Goal: Information Seeking & Learning: Check status

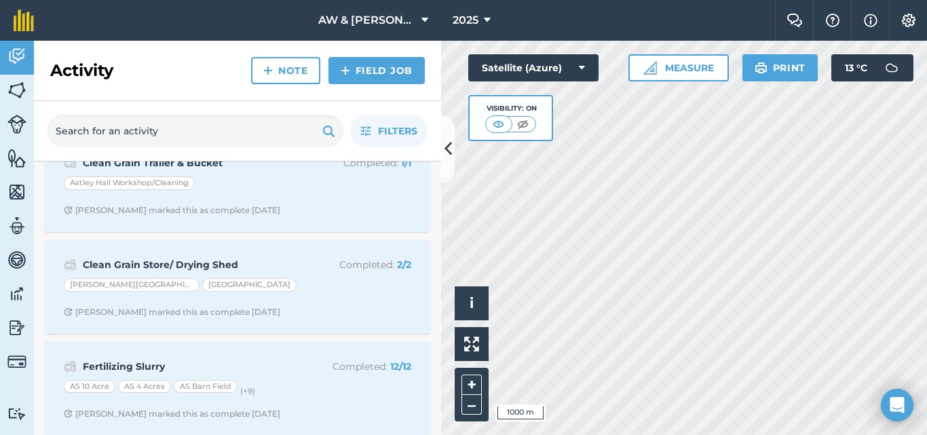
scroll to position [543, 0]
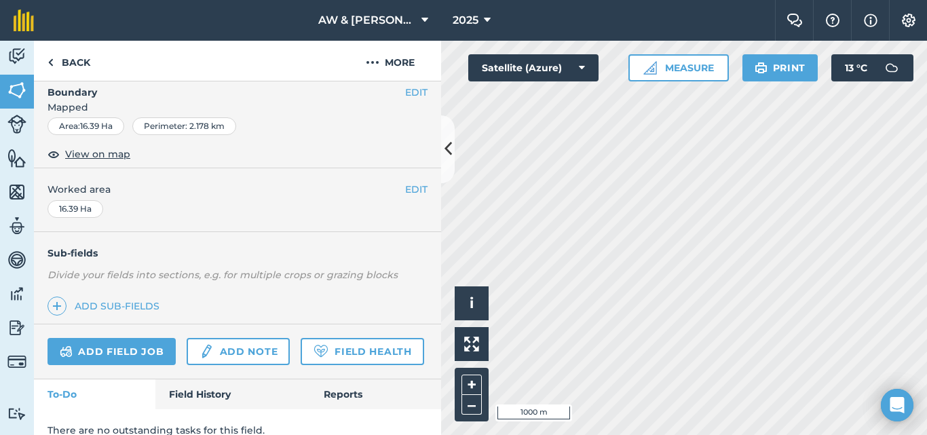
scroll to position [258, 0]
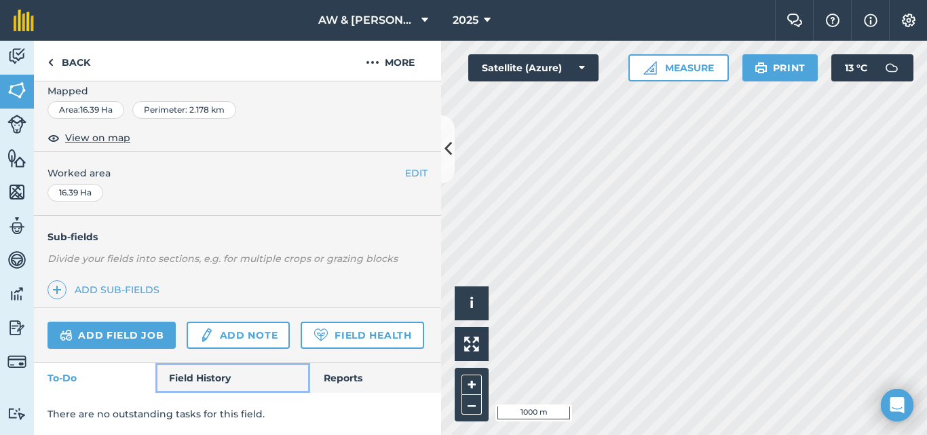
click at [219, 377] on link "Field History" at bounding box center [232, 378] width 154 height 30
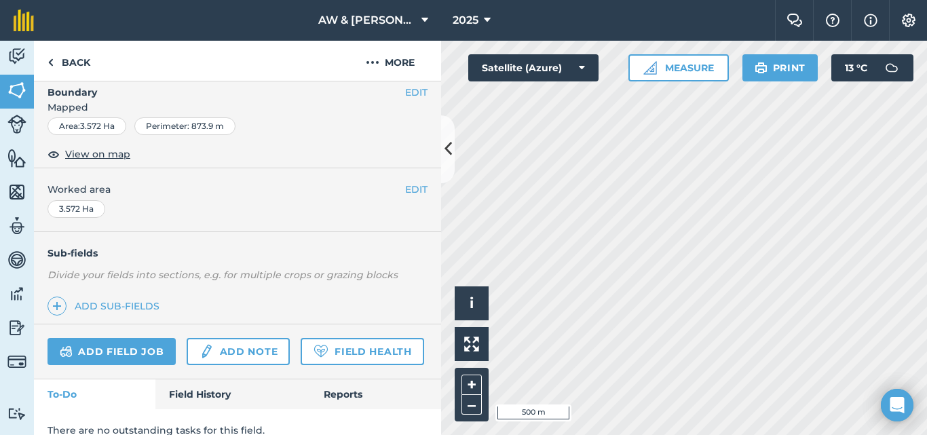
scroll to position [258, 0]
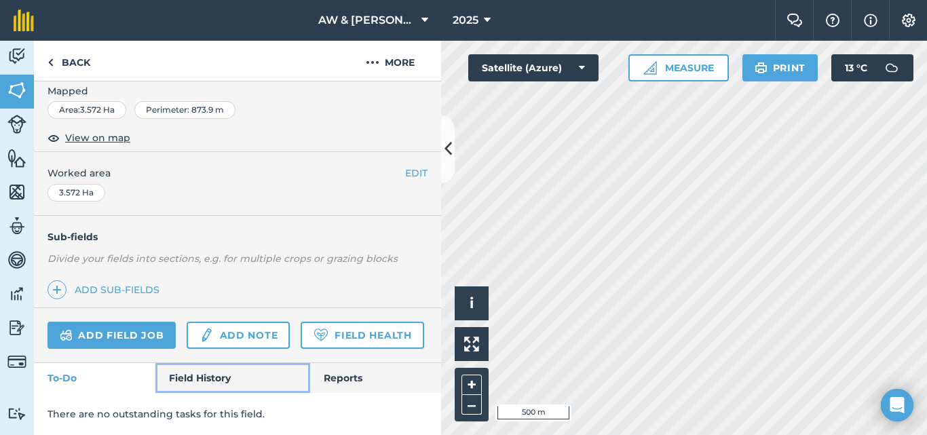
click at [204, 378] on link "Field History" at bounding box center [232, 378] width 154 height 30
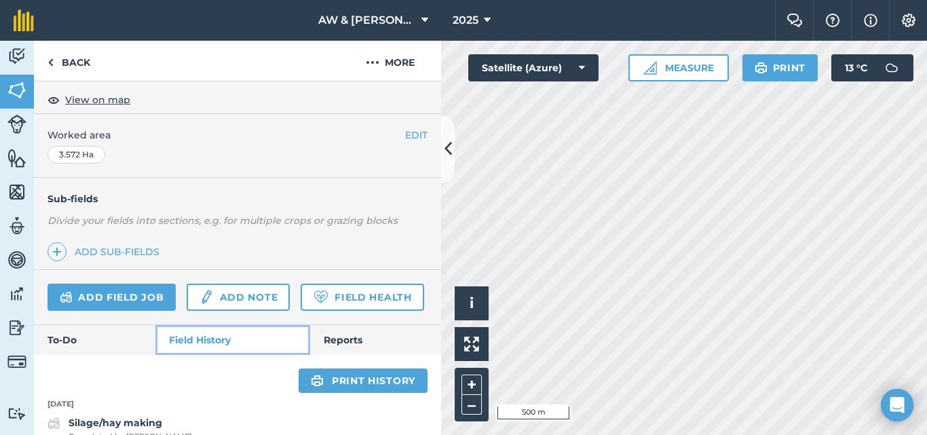
scroll to position [505, 0]
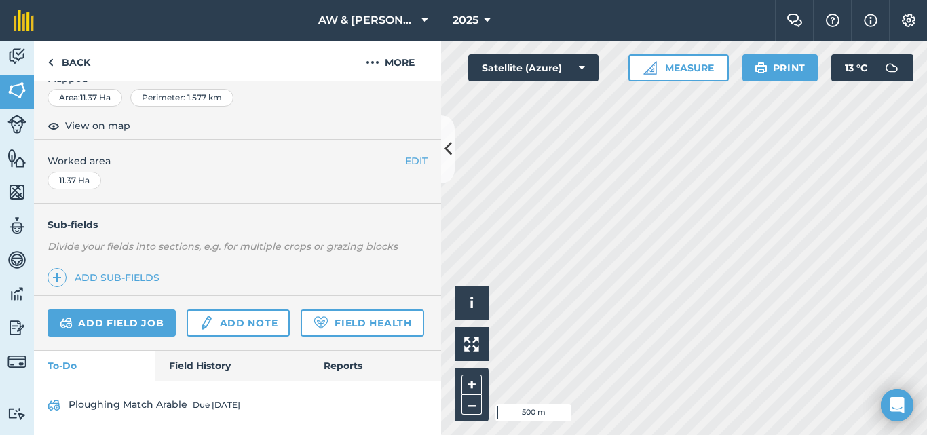
scroll to position [270, 0]
click at [178, 370] on link "Field History" at bounding box center [232, 366] width 154 height 30
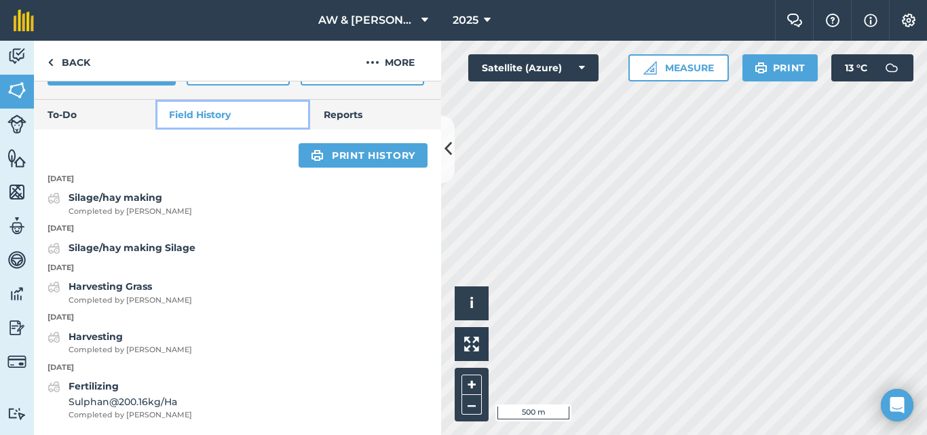
scroll to position [521, 0]
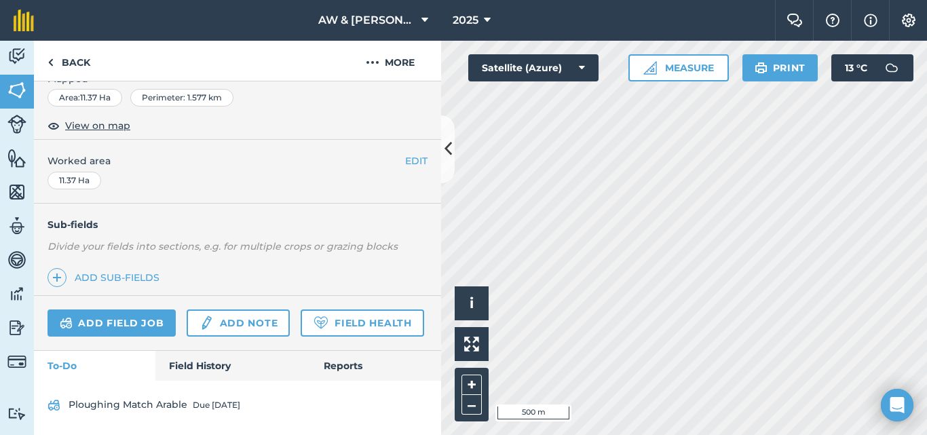
scroll to position [270, 0]
click at [192, 357] on link "Field History" at bounding box center [232, 366] width 154 height 30
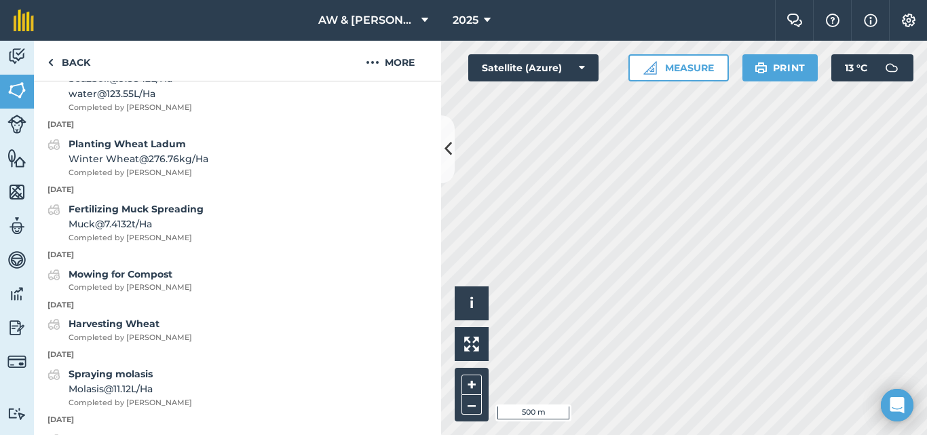
scroll to position [609, 0]
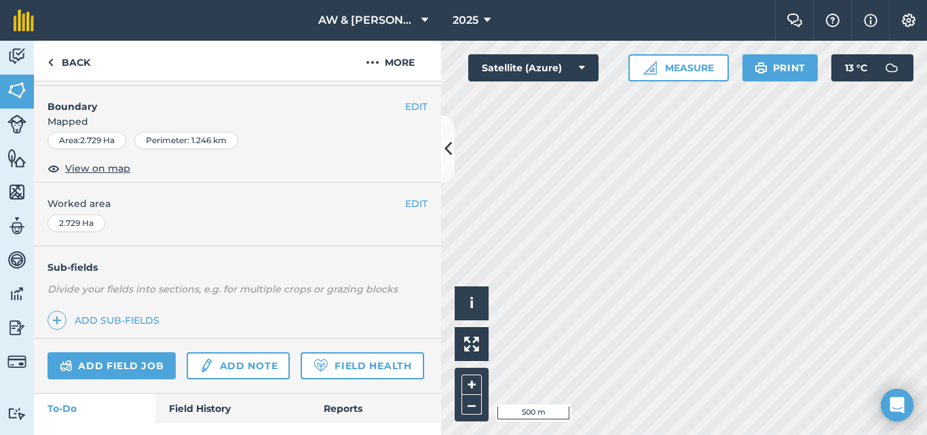
scroll to position [270, 0]
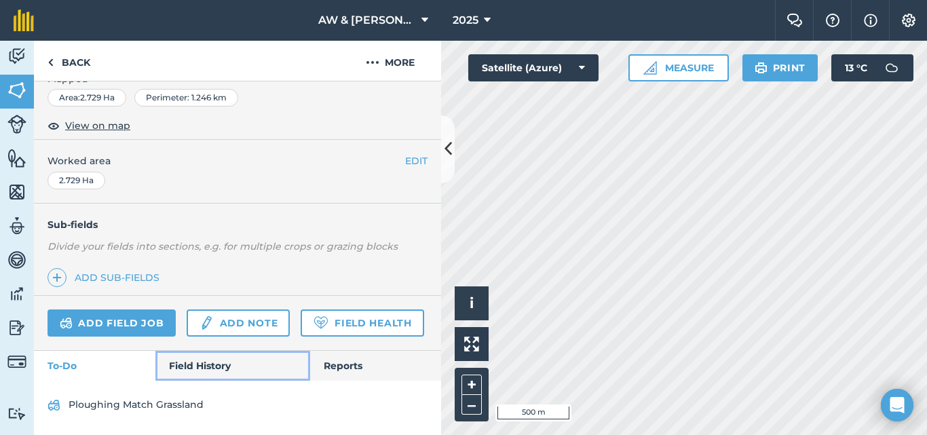
click at [210, 355] on link "Field History" at bounding box center [232, 366] width 154 height 30
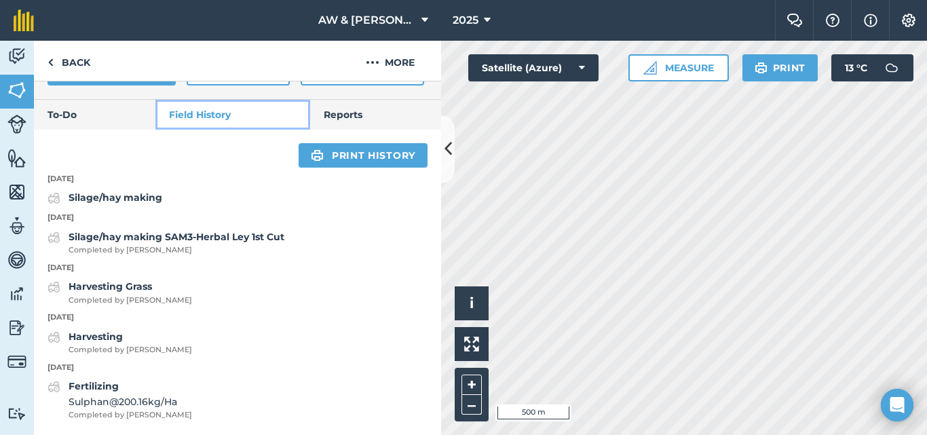
scroll to position [521, 0]
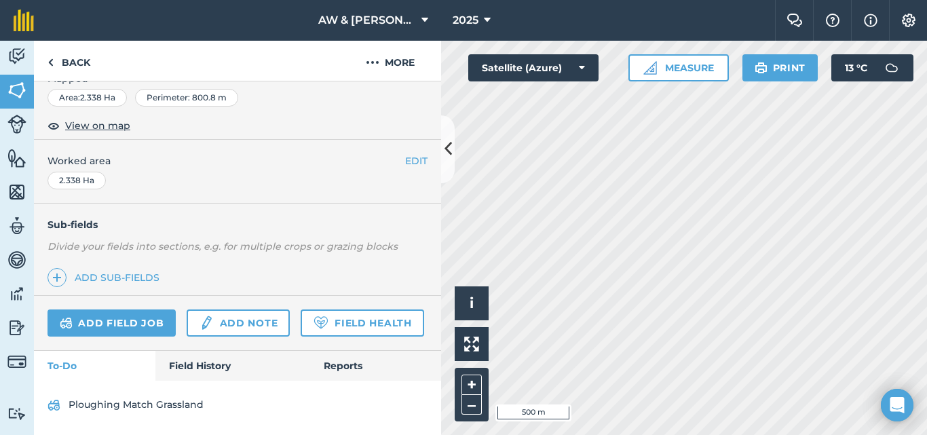
scroll to position [270, 0]
click at [193, 364] on link "Field History" at bounding box center [232, 366] width 154 height 30
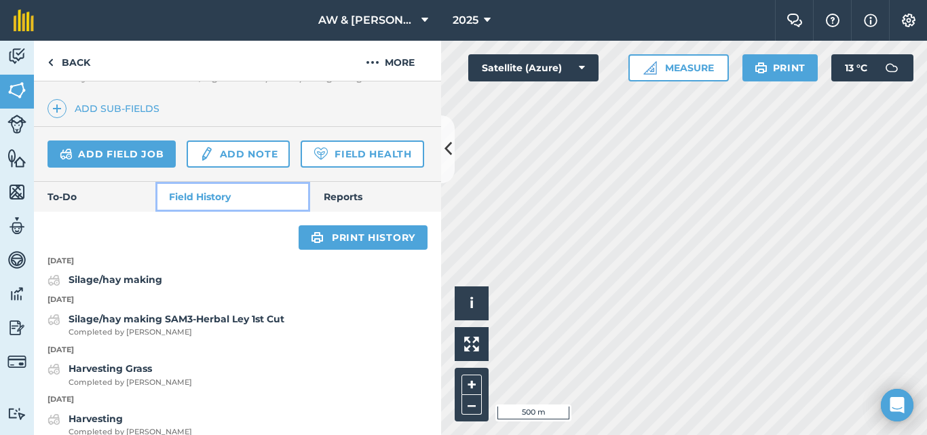
scroll to position [521, 0]
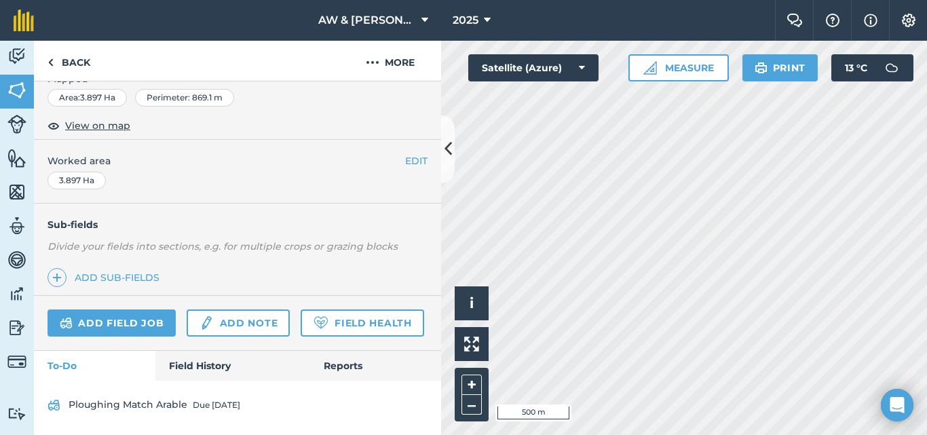
scroll to position [270, 0]
click at [221, 368] on link "Field History" at bounding box center [232, 366] width 154 height 30
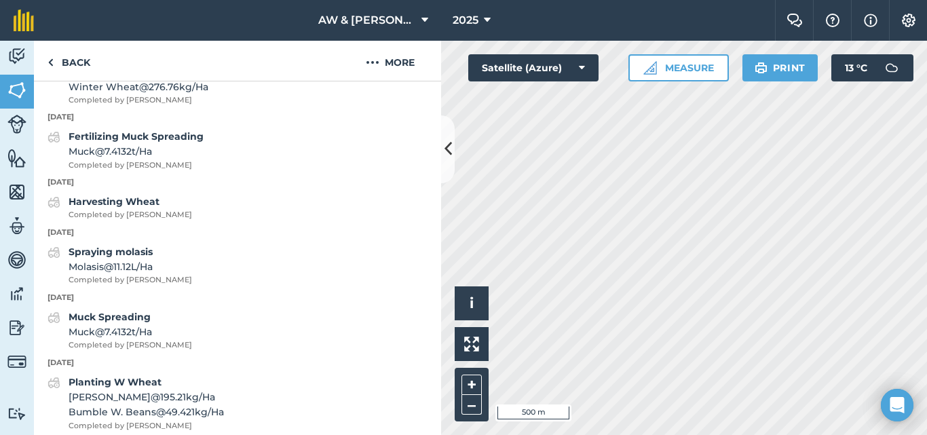
scroll to position [474, 0]
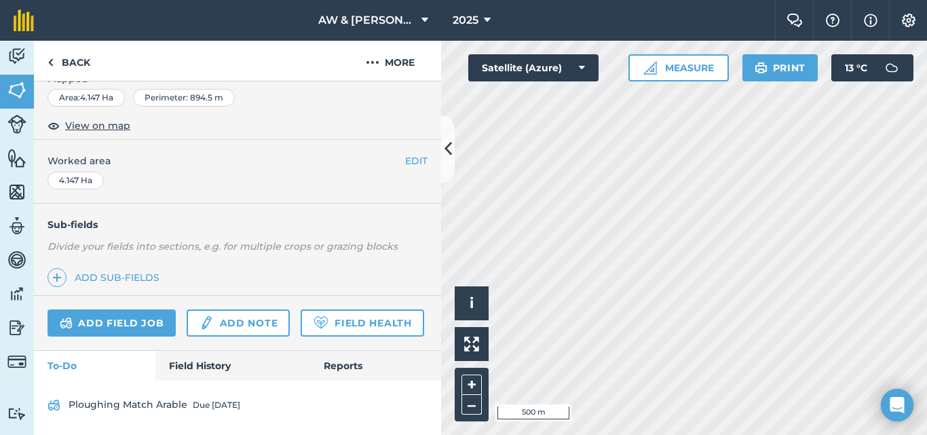
scroll to position [270, 0]
click at [204, 360] on link "Field History" at bounding box center [232, 366] width 154 height 30
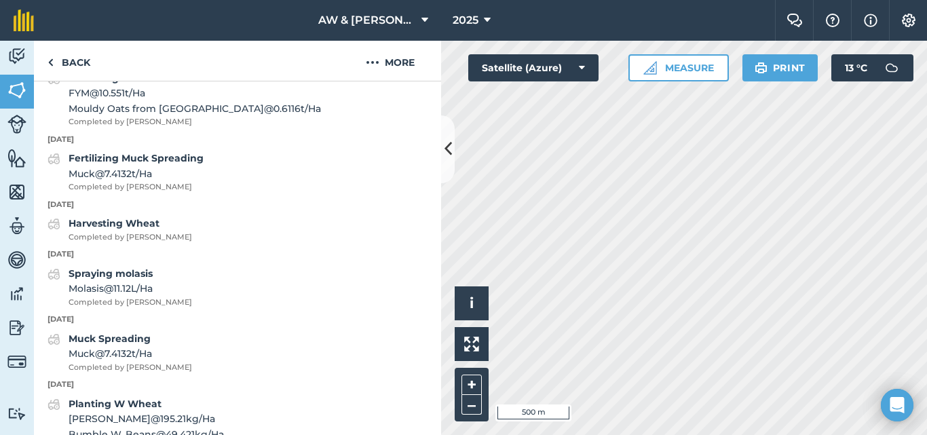
scroll to position [677, 0]
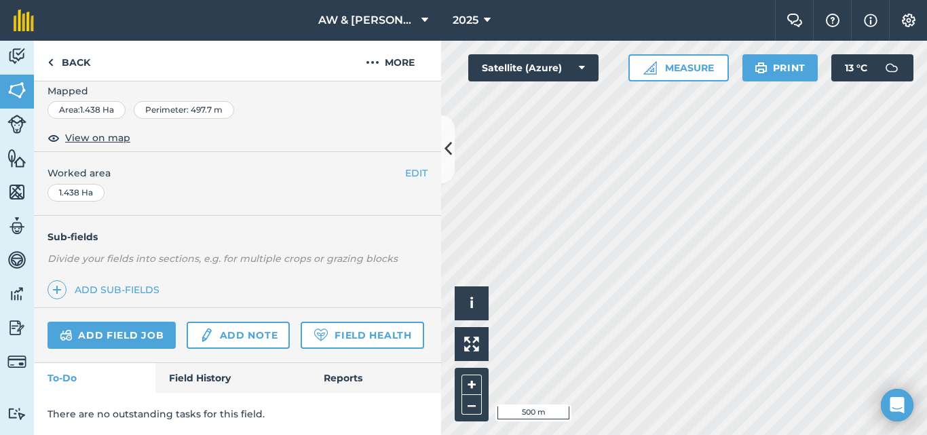
scroll to position [258, 0]
click at [210, 370] on link "Field History" at bounding box center [232, 378] width 154 height 30
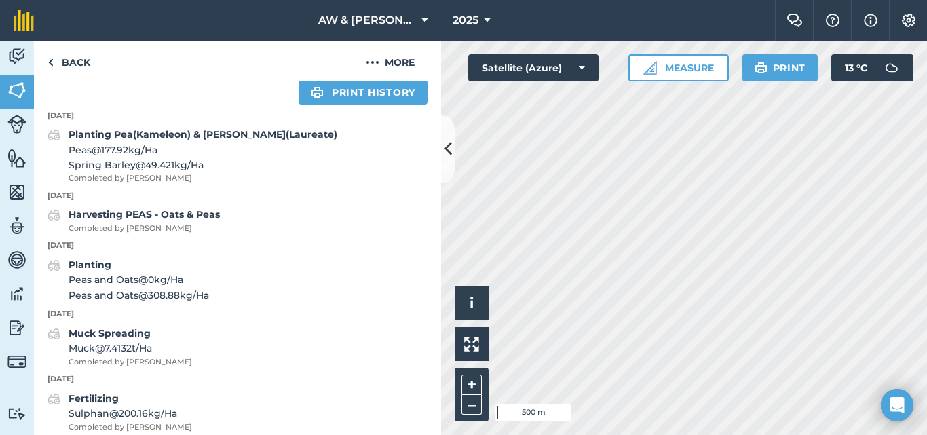
scroll to position [528, 0]
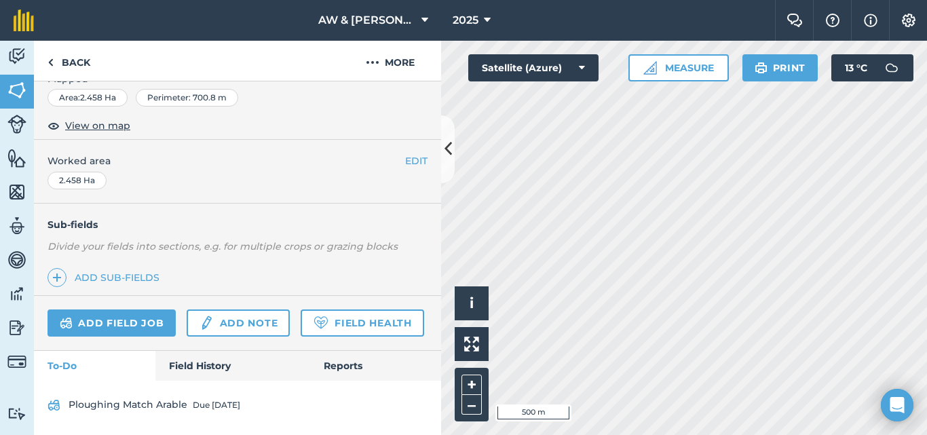
scroll to position [270, 0]
click at [209, 360] on link "Field History" at bounding box center [232, 366] width 154 height 30
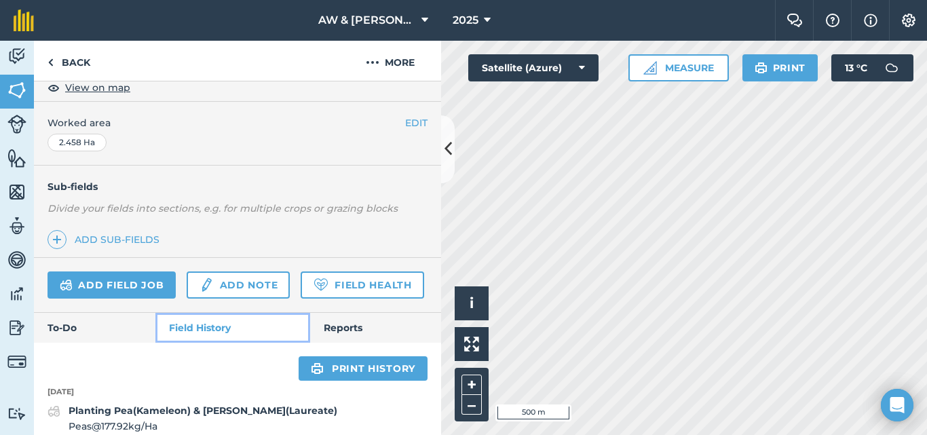
scroll to position [541, 0]
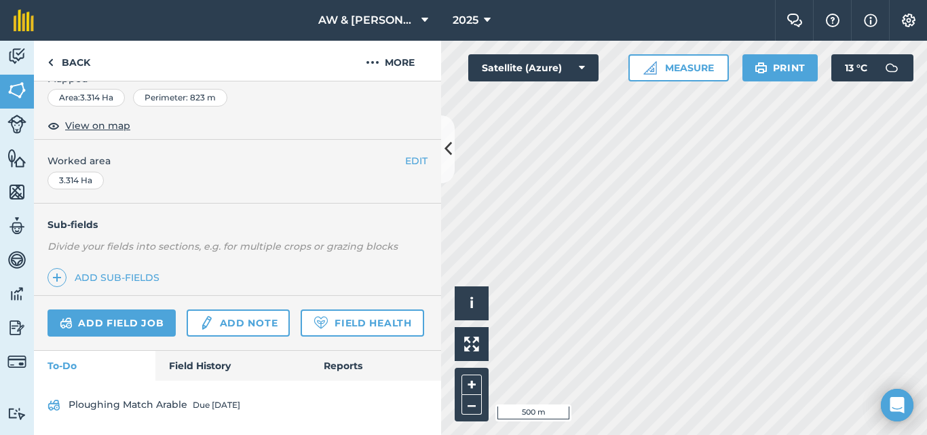
scroll to position [270, 0]
click at [204, 361] on link "Field History" at bounding box center [232, 366] width 154 height 30
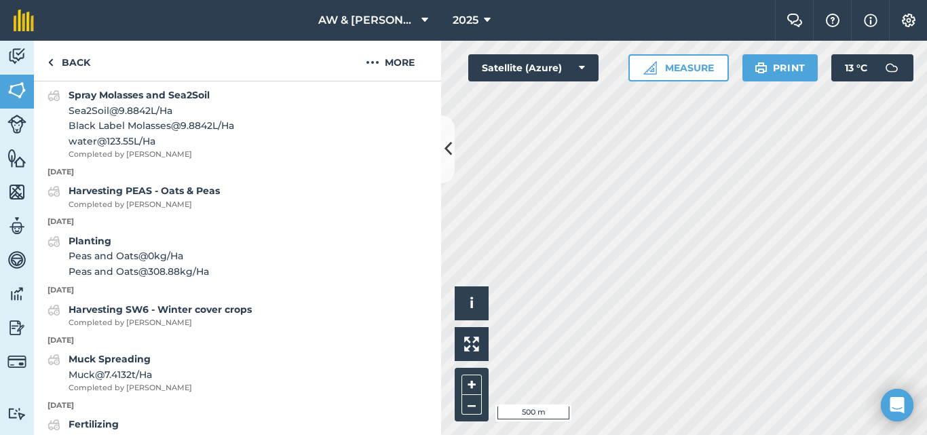
scroll to position [677, 0]
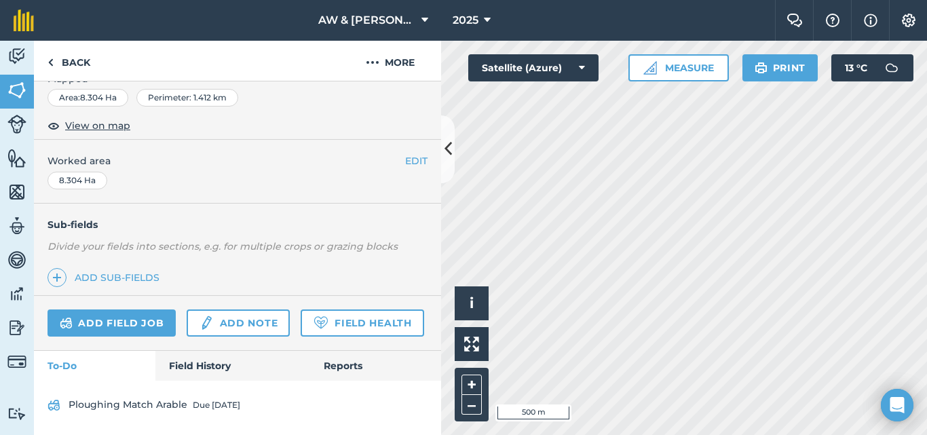
scroll to position [270, 0]
click at [206, 363] on link "Field History" at bounding box center [232, 366] width 154 height 30
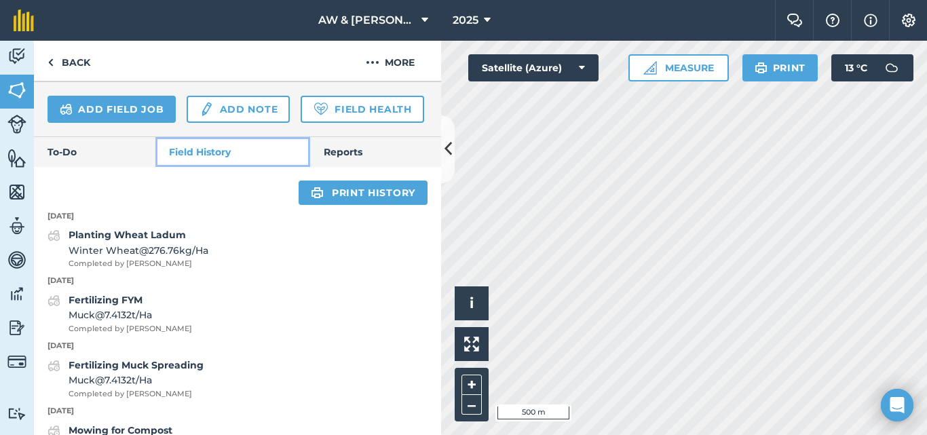
scroll to position [609, 0]
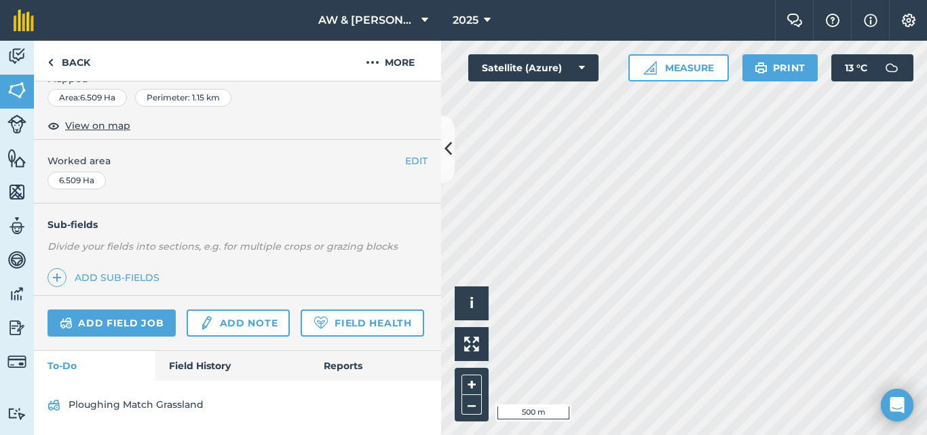
scroll to position [270, 0]
click at [191, 371] on link "Field History" at bounding box center [232, 366] width 154 height 30
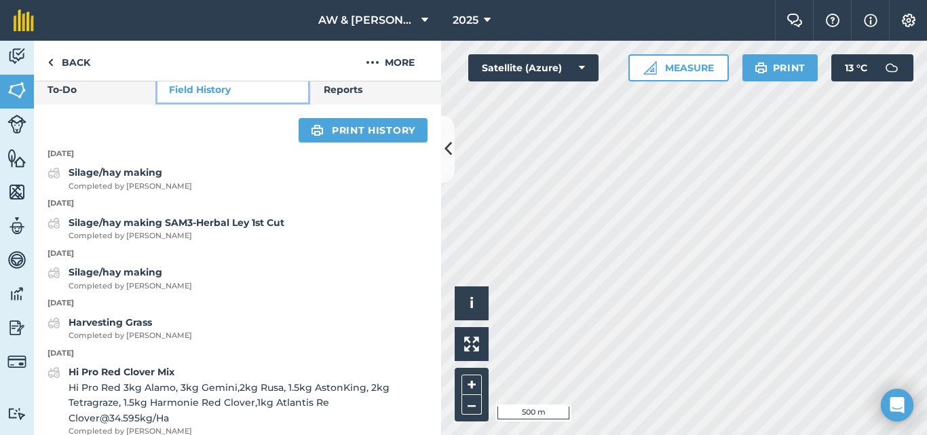
scroll to position [541, 0]
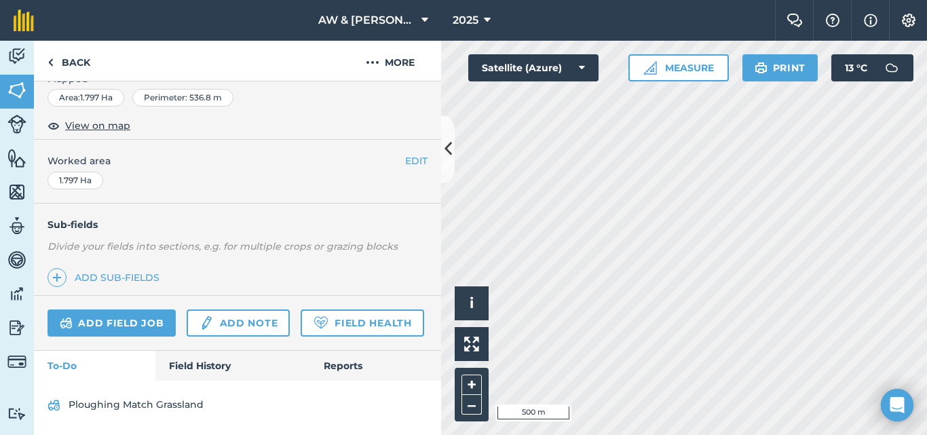
scroll to position [270, 0]
click at [204, 347] on div "Add field job Add note Field Health" at bounding box center [237, 323] width 407 height 55
click at [206, 360] on link "Field History" at bounding box center [232, 366] width 154 height 30
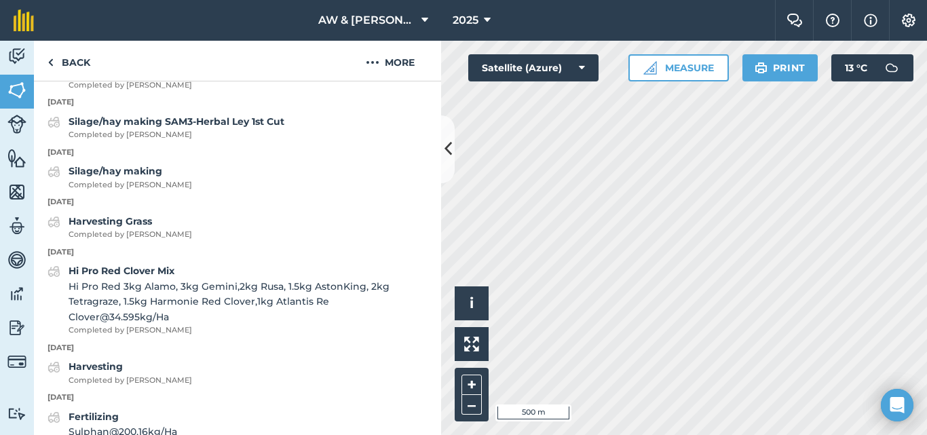
scroll to position [541, 0]
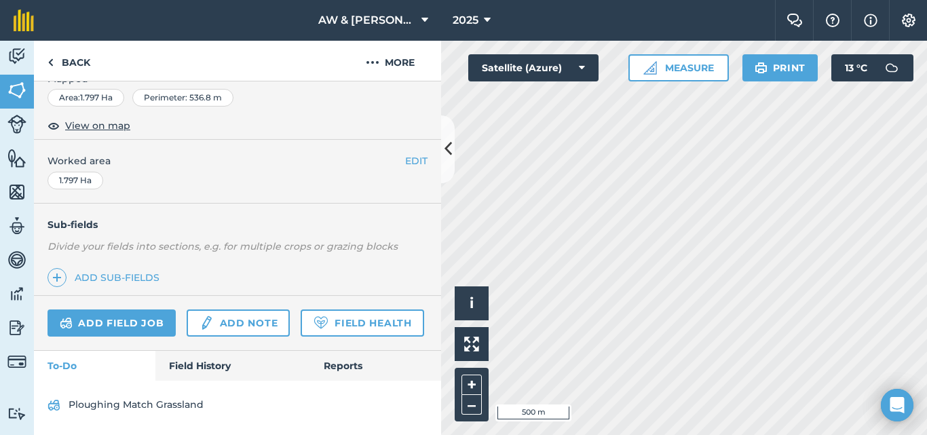
scroll to position [270, 0]
click at [208, 361] on link "Field History" at bounding box center [232, 366] width 154 height 30
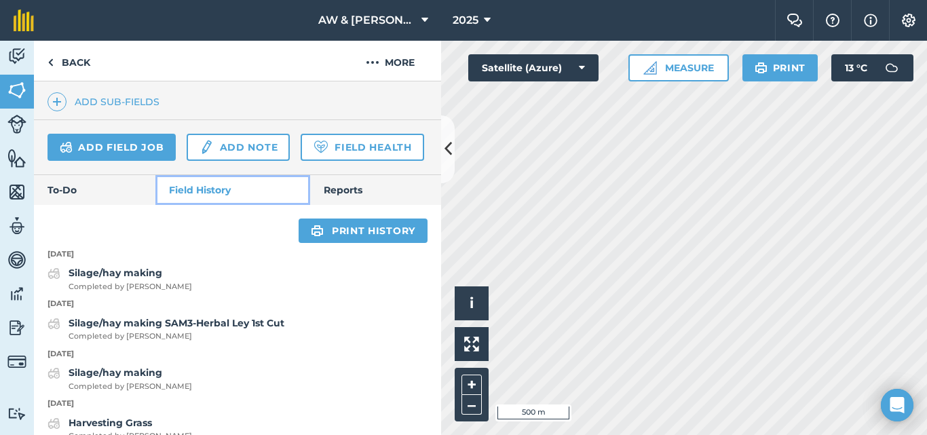
scroll to position [541, 0]
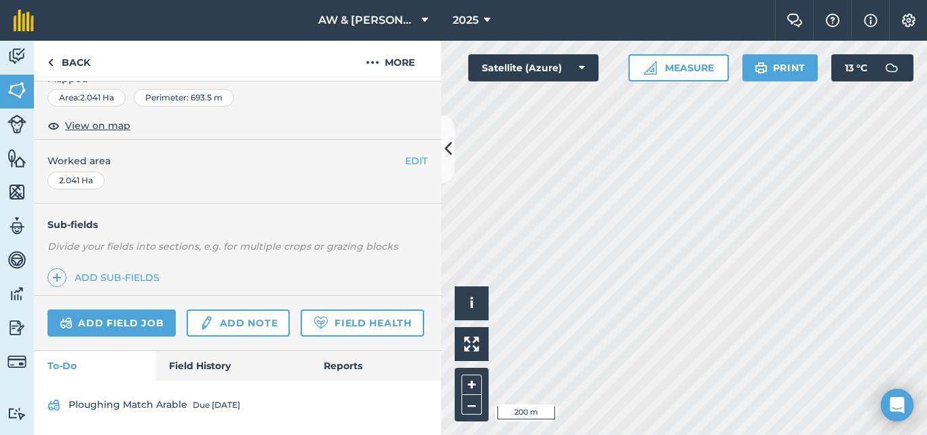
scroll to position [270, 0]
click at [205, 369] on link "Field History" at bounding box center [232, 366] width 154 height 30
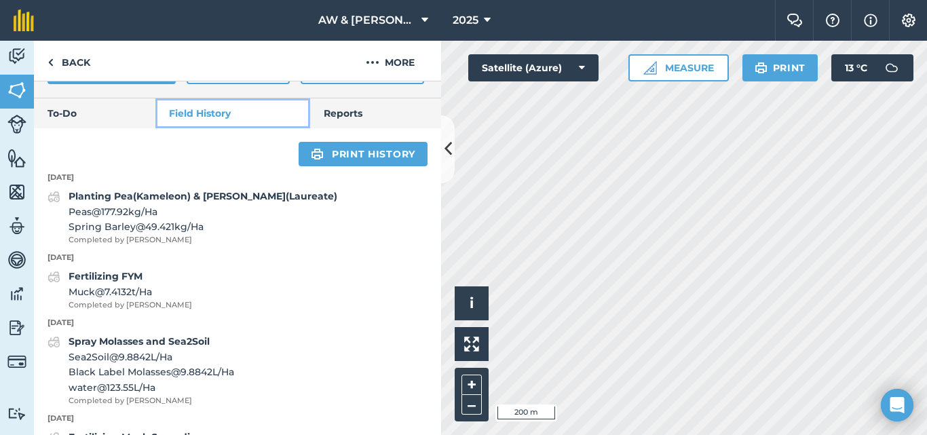
scroll to position [611, 0]
